Goal: Information Seeking & Learning: Learn about a topic

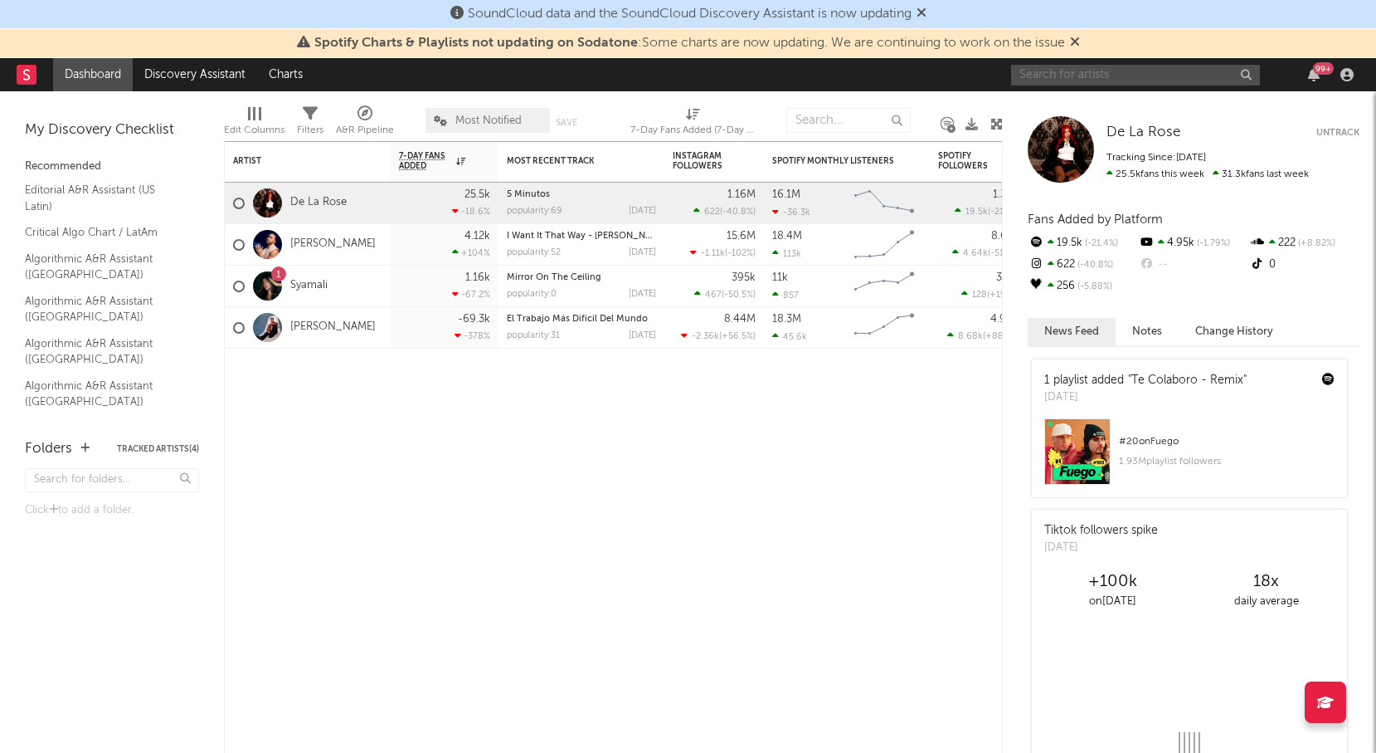
click at [1077, 76] on input "text" at bounding box center [1135, 75] width 249 height 21
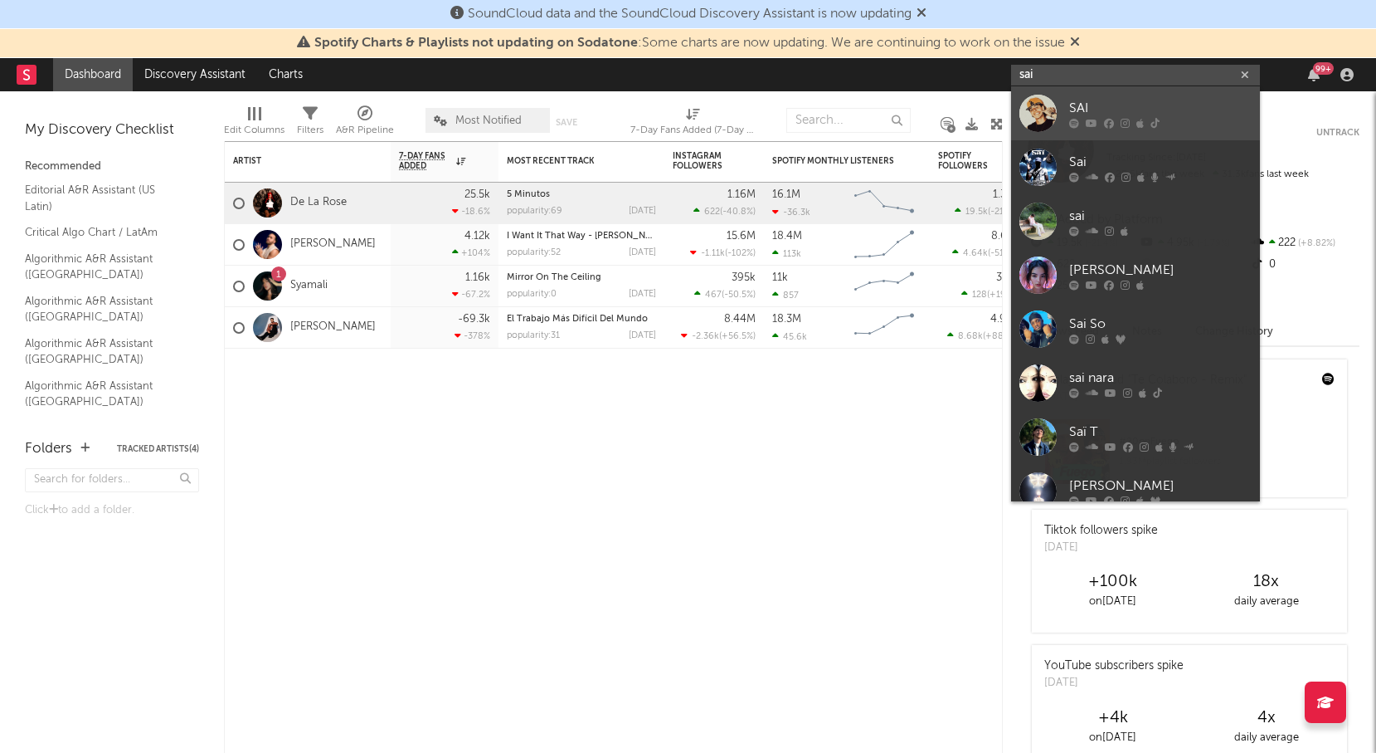
type input "sai"
click at [1130, 106] on div "SAI" at bounding box center [1160, 108] width 183 height 20
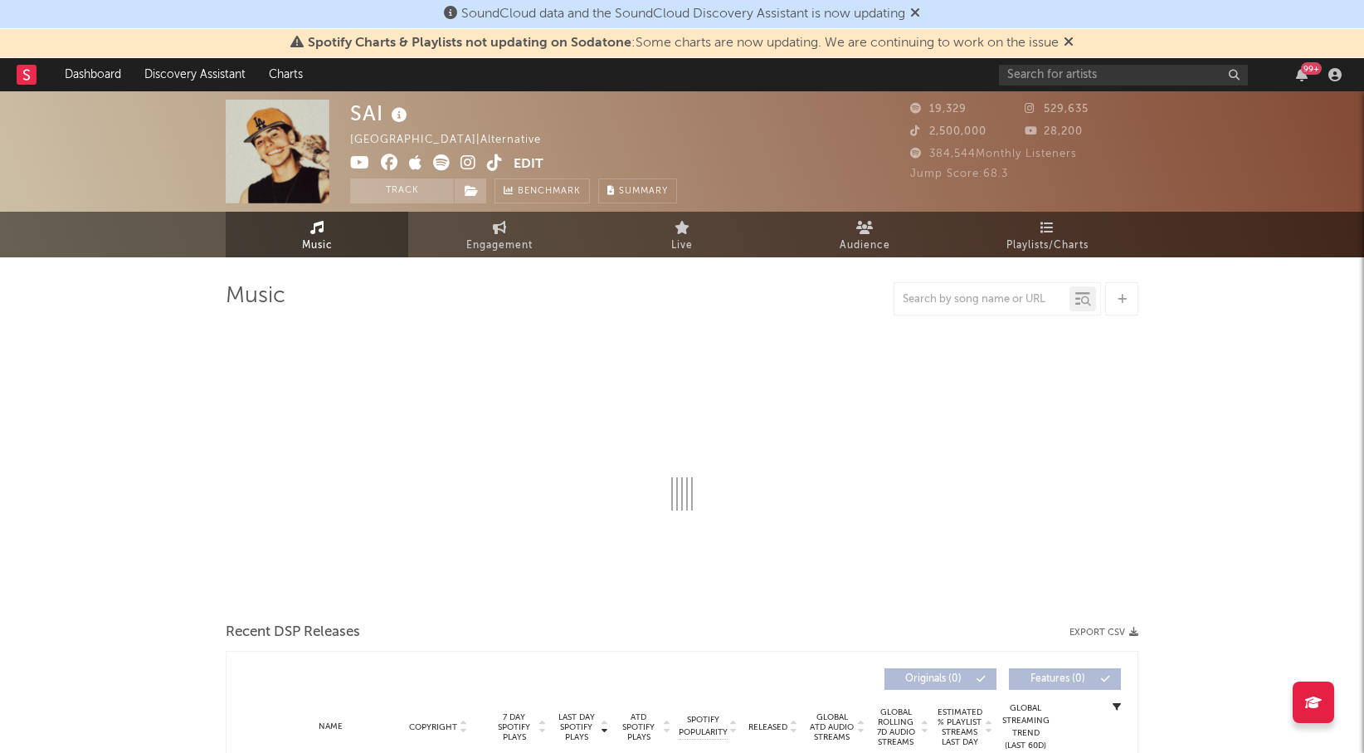
select select "6m"
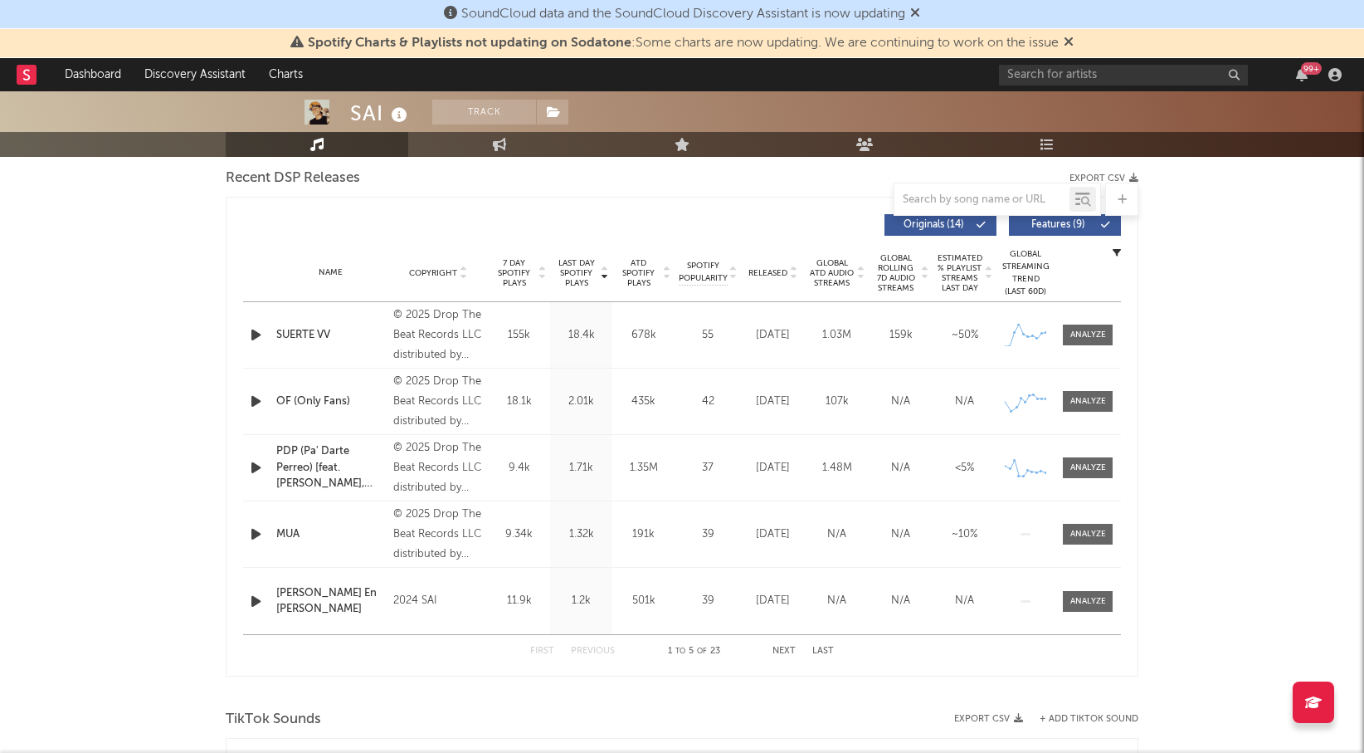
scroll to position [590, 0]
